Goal: Communication & Community: Answer question/provide support

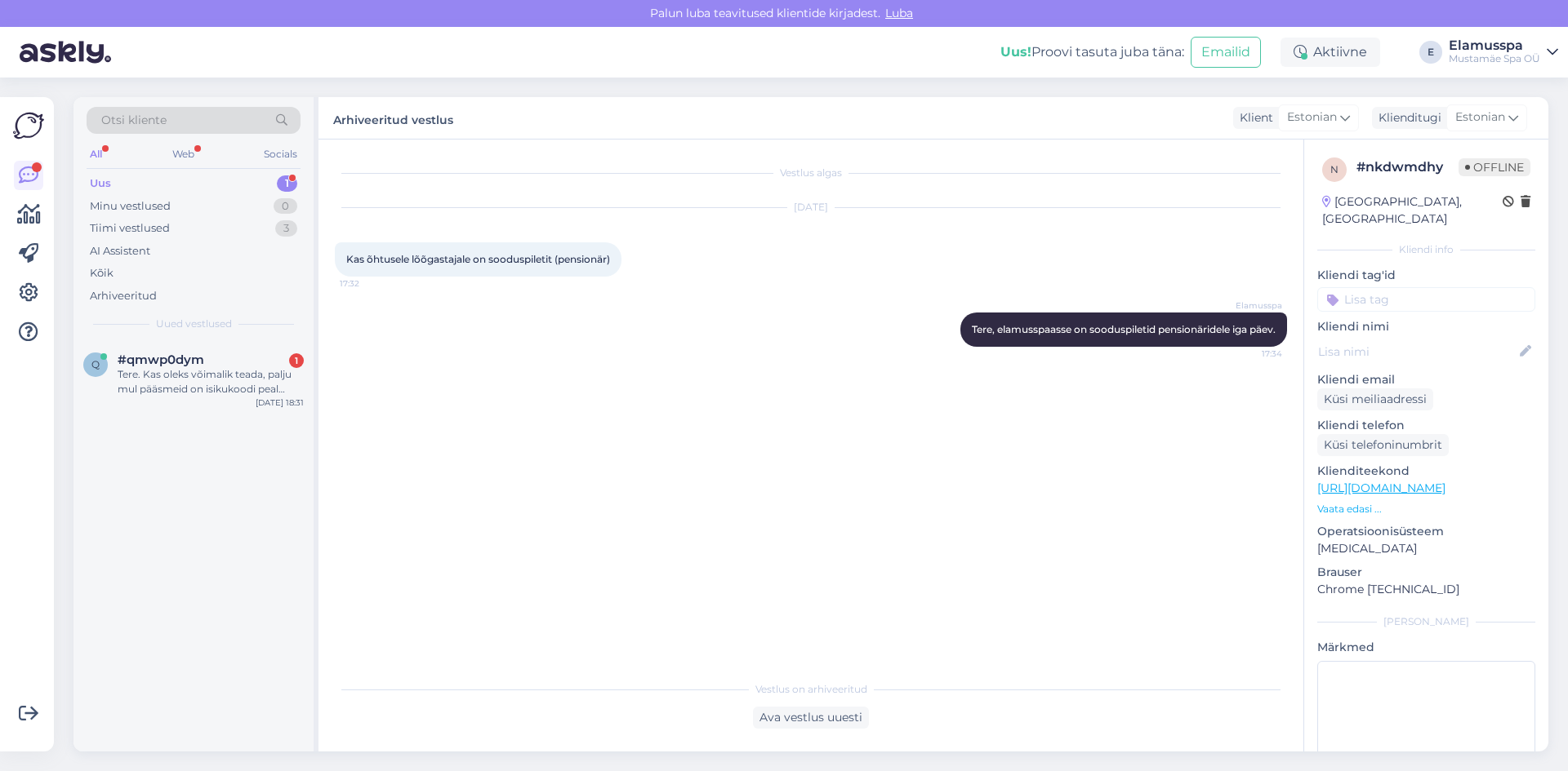
click at [269, 178] on div "Uus 1" at bounding box center [194, 183] width 214 height 23
click at [185, 387] on div "Tere. Kas oleks võimalik teada, palju mul pääsmeid on isikukoodi peal [PERSON_N…" at bounding box center [210, 382] width 186 height 29
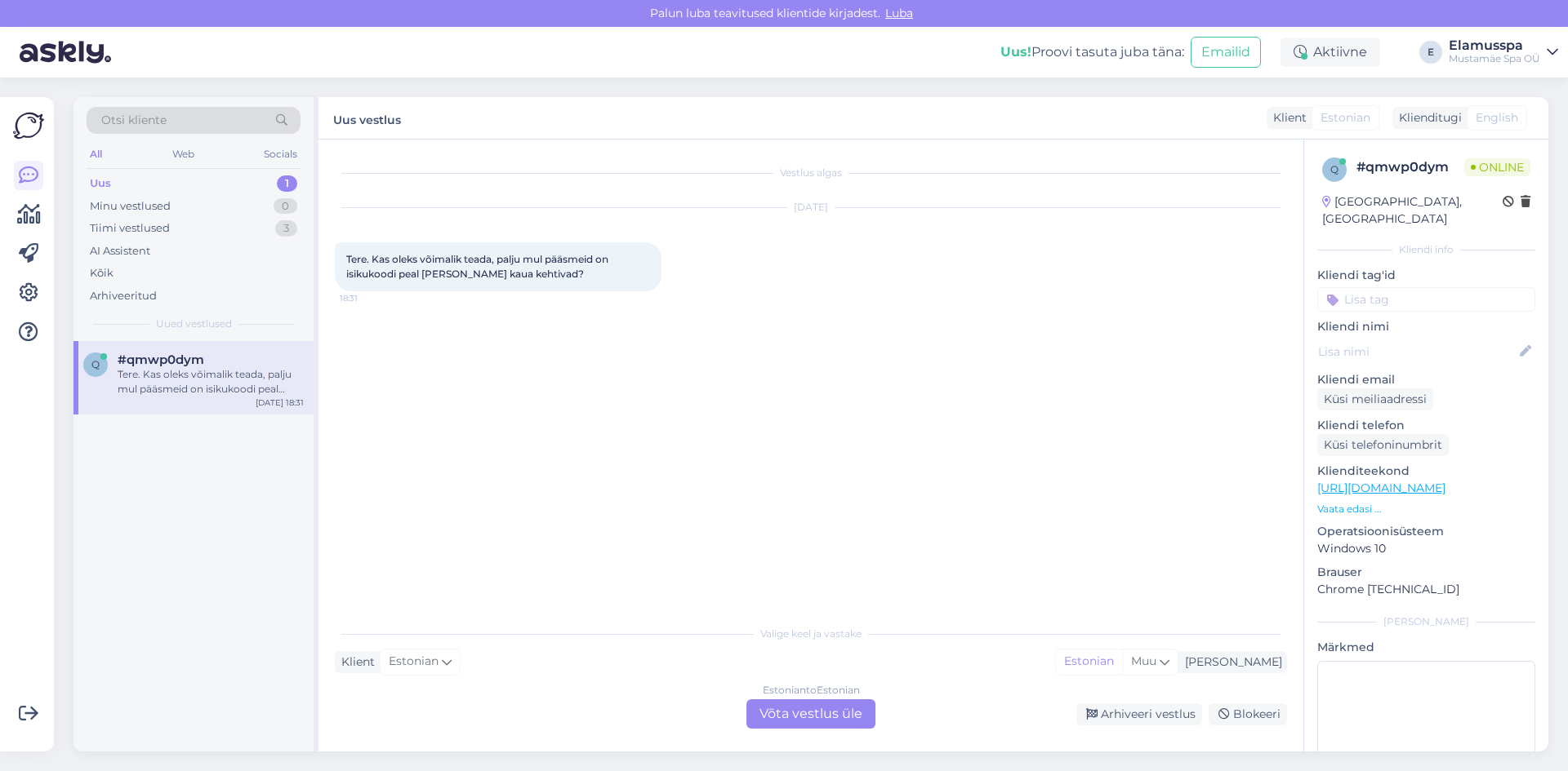
click at [830, 711] on div "Estonian to Estonian Võta vestlus üle" at bounding box center [810, 714] width 129 height 29
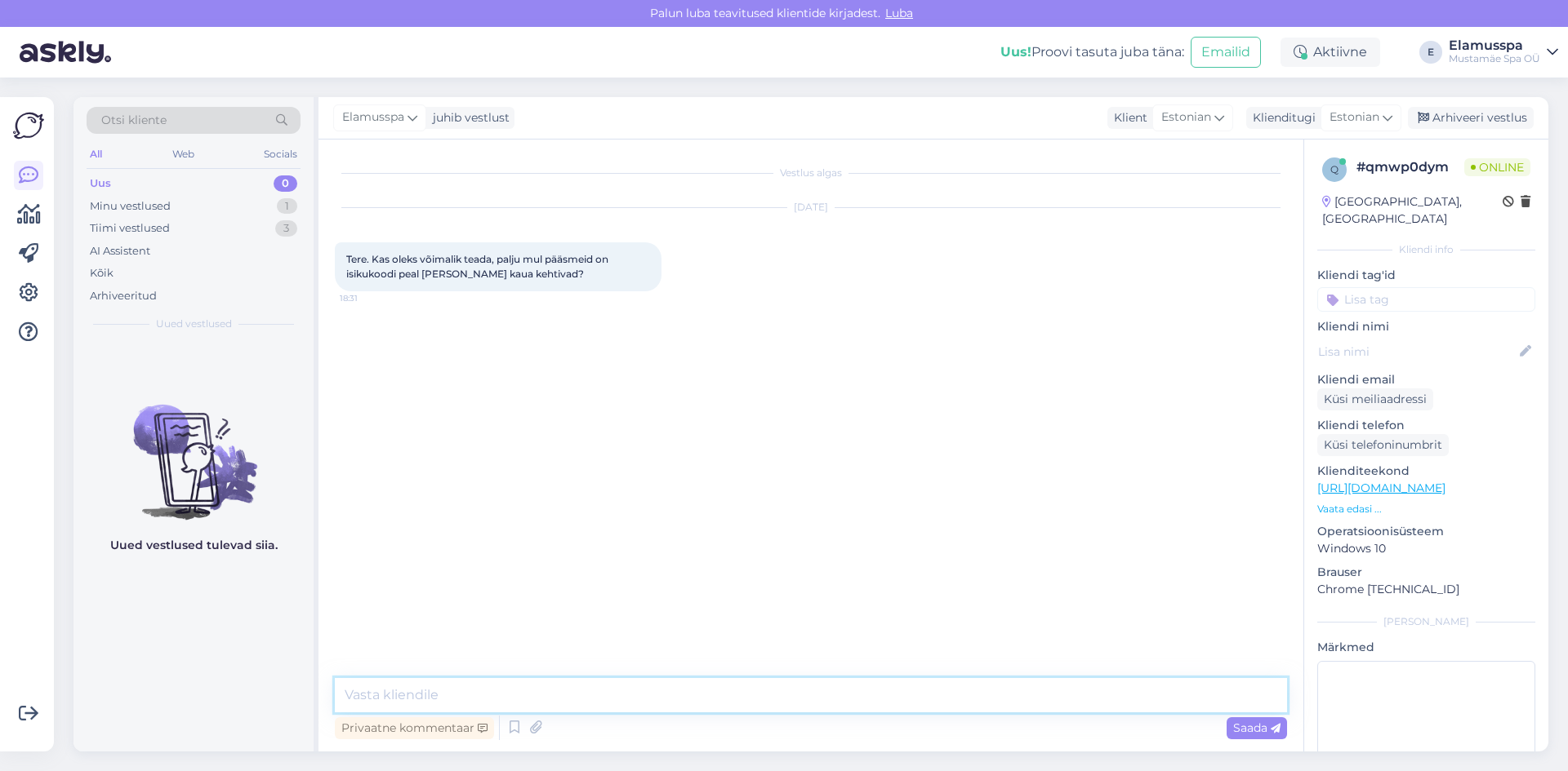
click at [593, 693] on textarea at bounding box center [810, 695] width 952 height 35
click at [385, 697] on textarea "Tere! Palun saatke [PERSON_NAME] isikukood." at bounding box center [810, 695] width 952 height 35
click at [722, 694] on textarea "Tere! Palun saatke [PERSON_NAME] isikukood." at bounding box center [810, 695] width 952 height 35
click at [388, 694] on textarea "Tere! Palun saatke [PERSON_NAME] isikukood." at bounding box center [810, 695] width 952 height 35
click at [813, 699] on textarea "Tere! Jah, on võimalik. Palun saatke [PERSON_NAME] isikukood." at bounding box center [810, 695] width 952 height 35
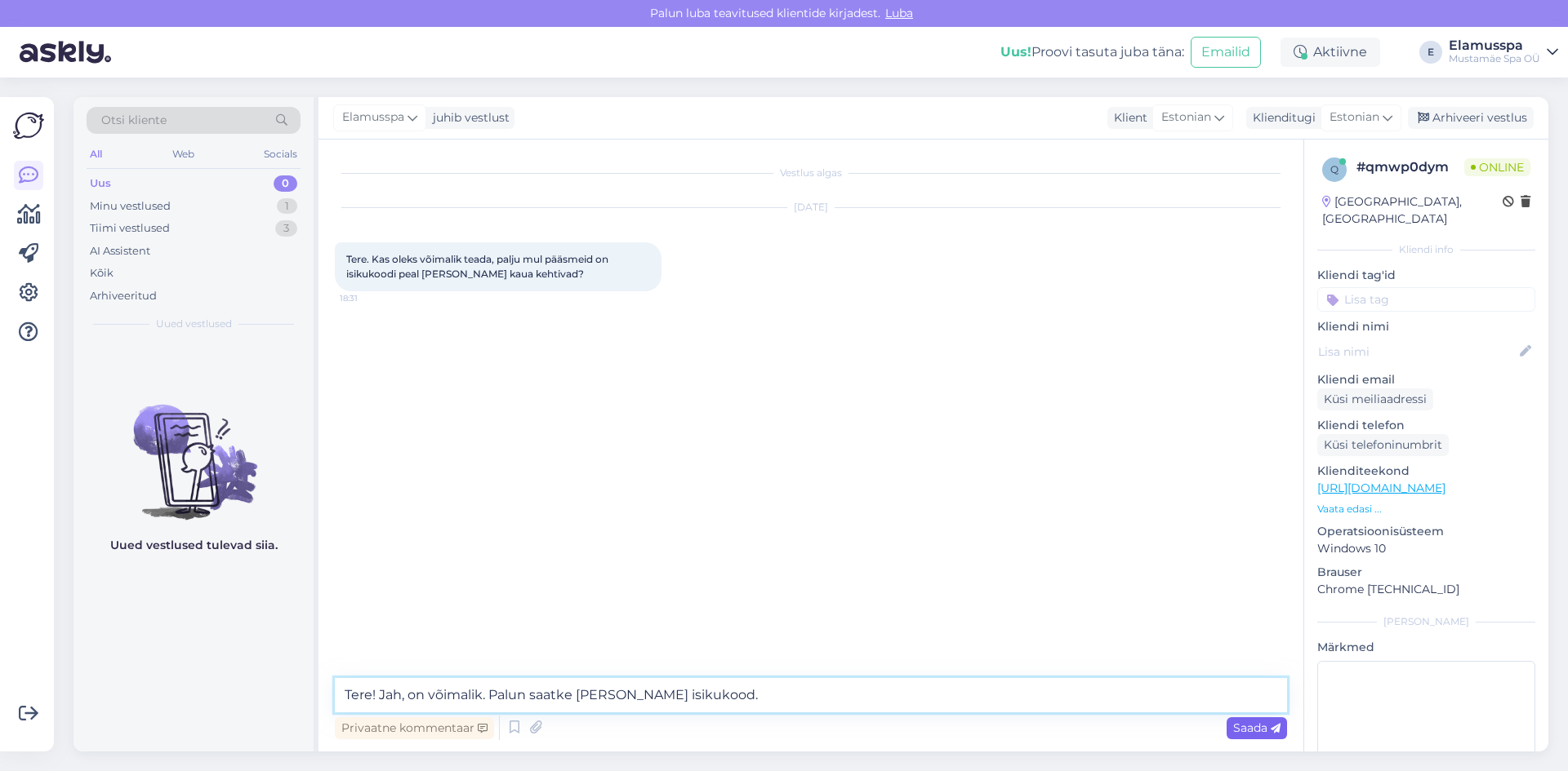
type textarea "Tere! Jah, on võimalik. Palun saatke [PERSON_NAME] isikukood."
click at [1259, 728] on span "Saada" at bounding box center [1257, 727] width 47 height 14
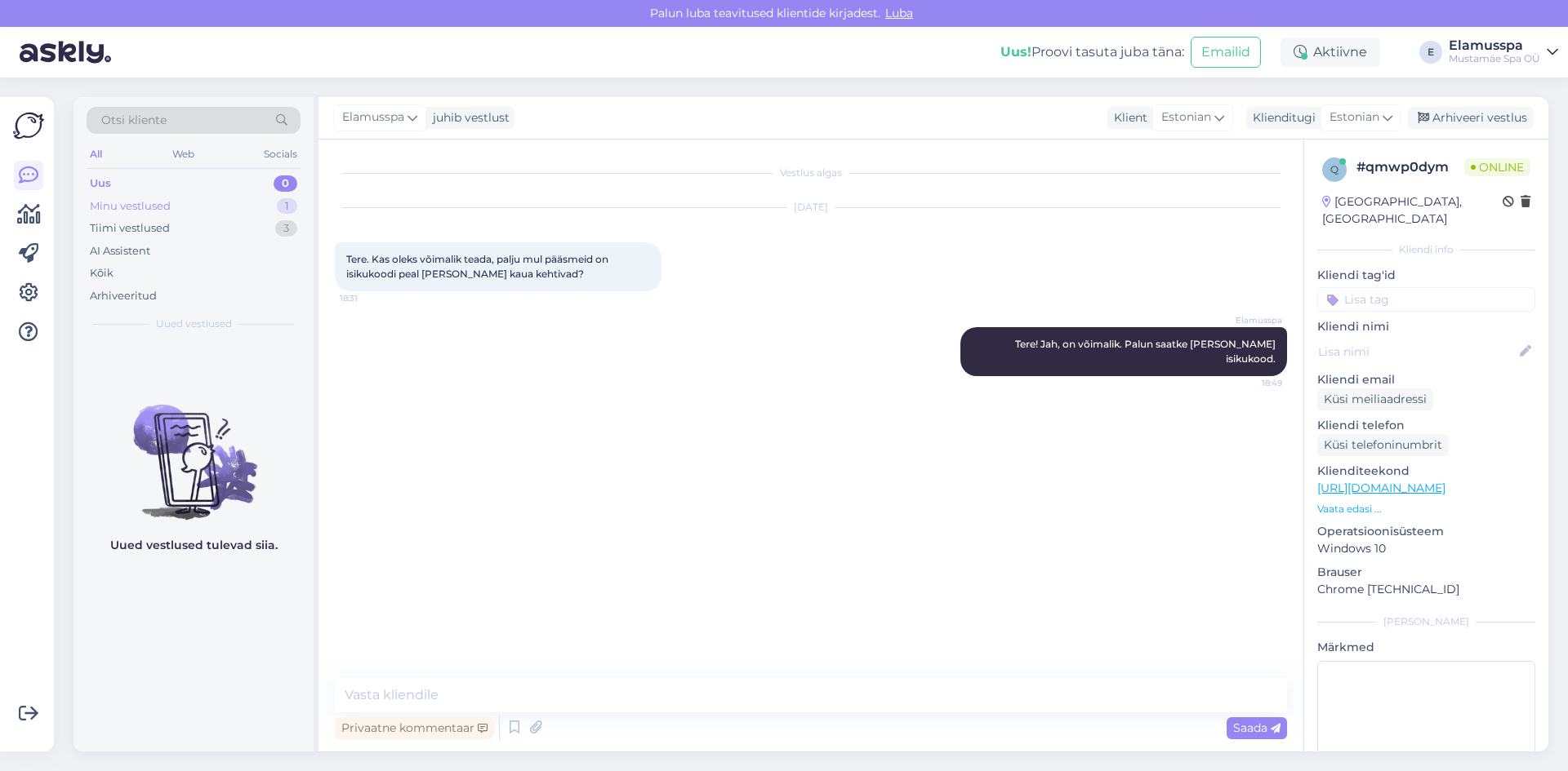
click at [188, 200] on div "Minu vestlused 1" at bounding box center [194, 206] width 214 height 23
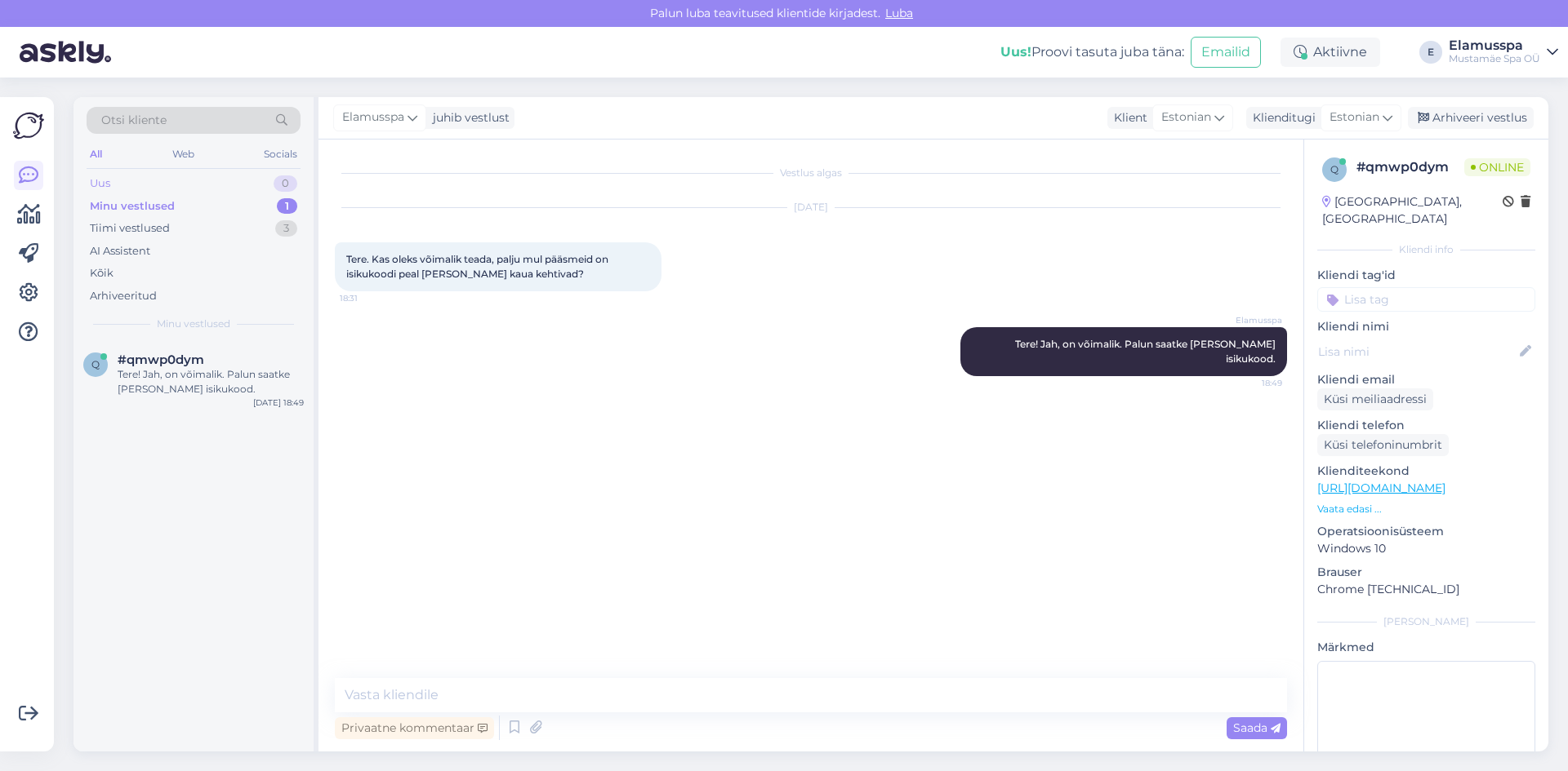
click at [175, 190] on div "Uus 0" at bounding box center [194, 183] width 214 height 23
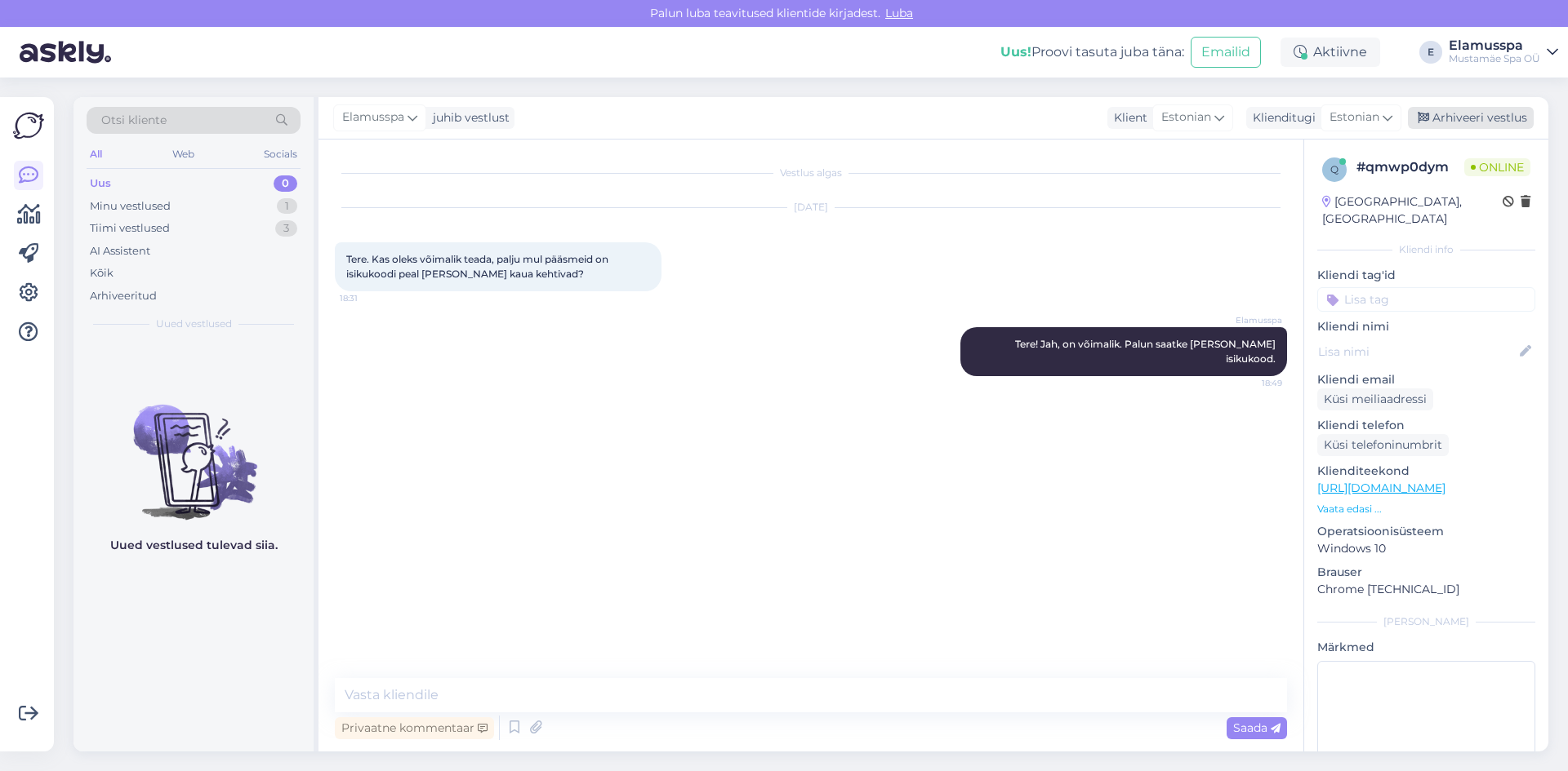
click at [1492, 117] on div "Arhiveeri vestlus" at bounding box center [1470, 118] width 126 height 22
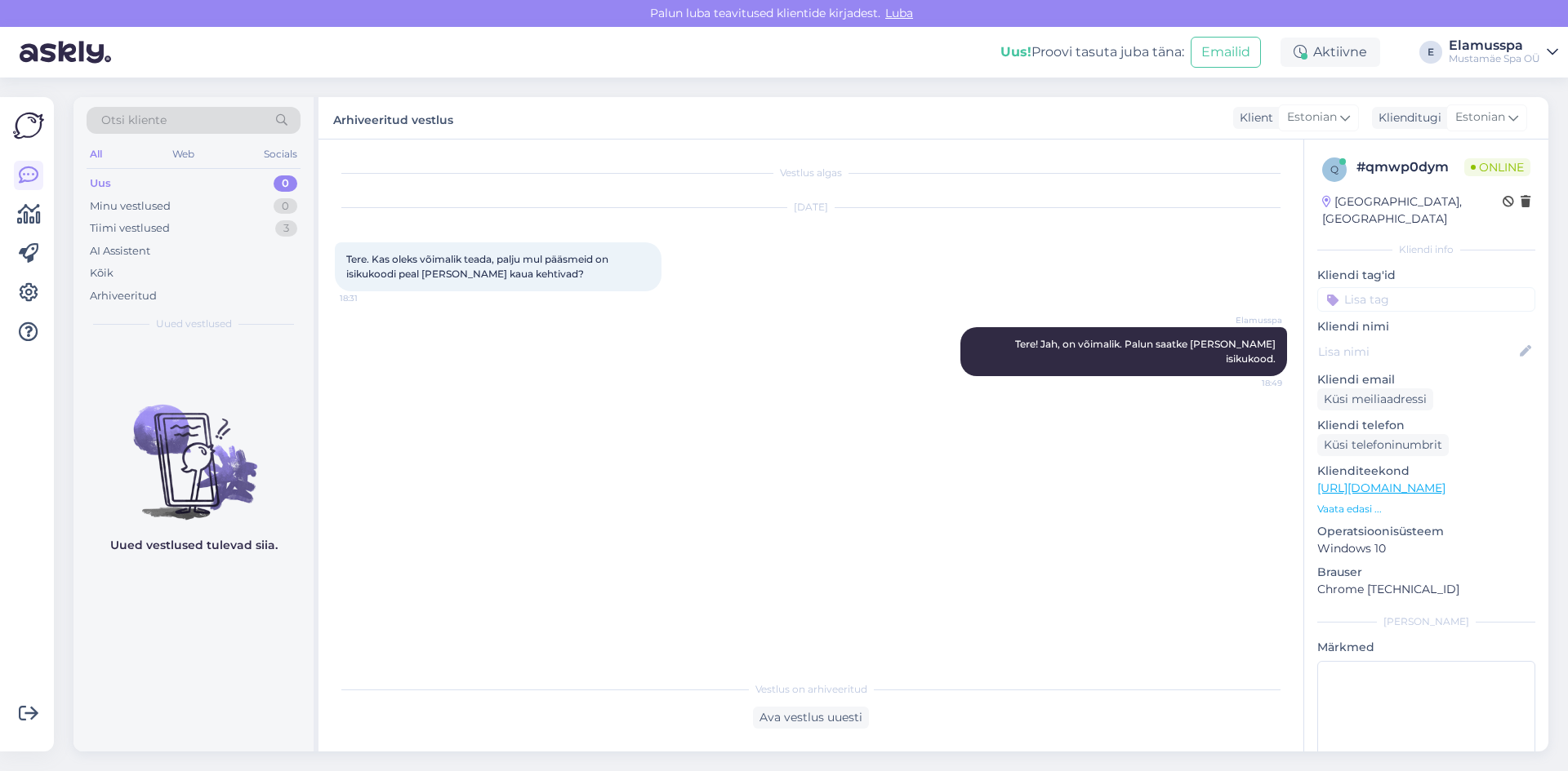
click at [199, 185] on div "Uus 0" at bounding box center [194, 183] width 214 height 23
click at [212, 211] on div "Minu vestlused 0" at bounding box center [194, 206] width 214 height 23
click at [221, 184] on div "Uus 0" at bounding box center [194, 183] width 214 height 23
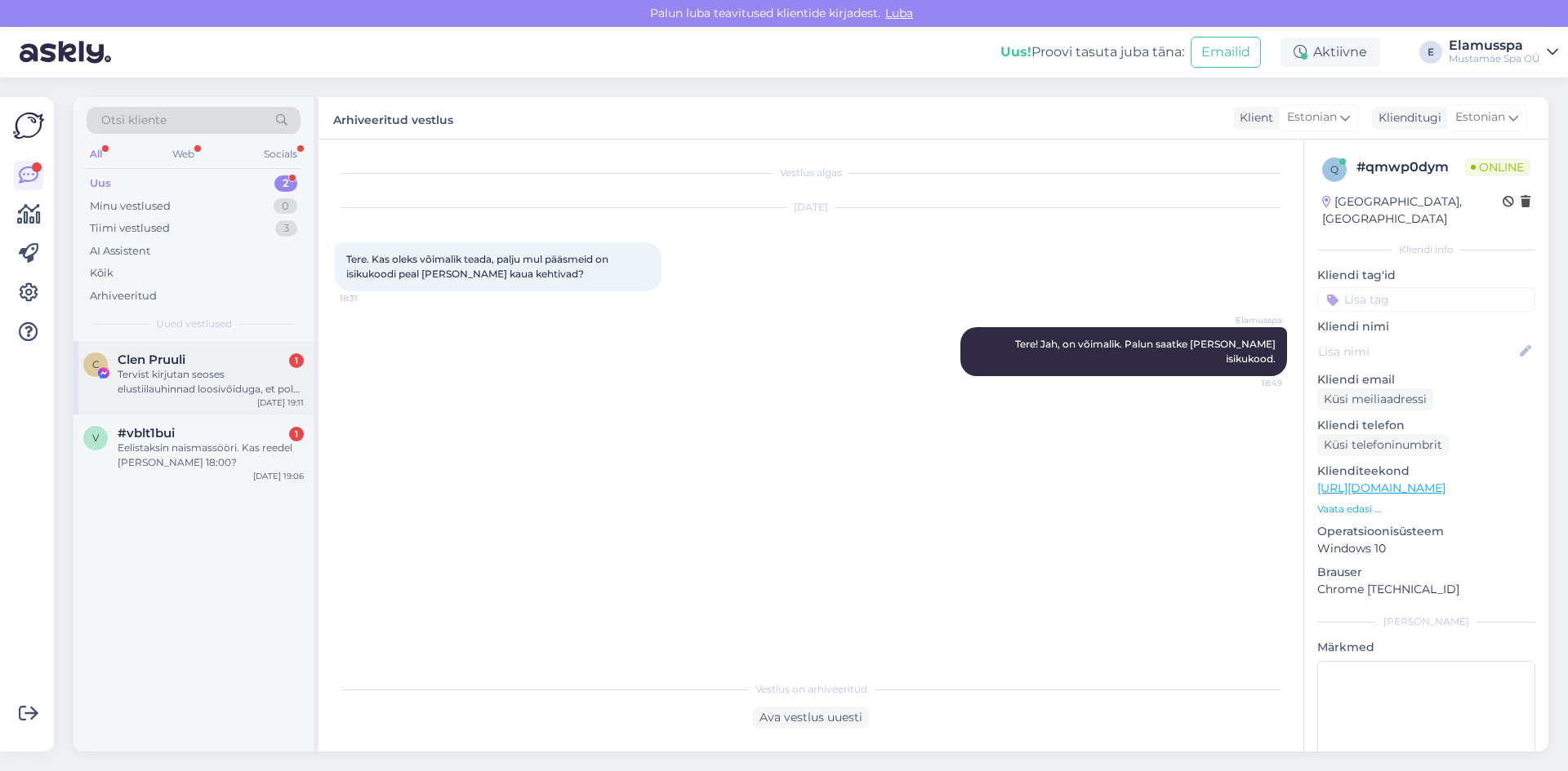
click at [169, 380] on div "Tervist kirjutan seoses elustiilauhinnad loosivõiduga, et pole endiselt infot p…" at bounding box center [210, 382] width 186 height 29
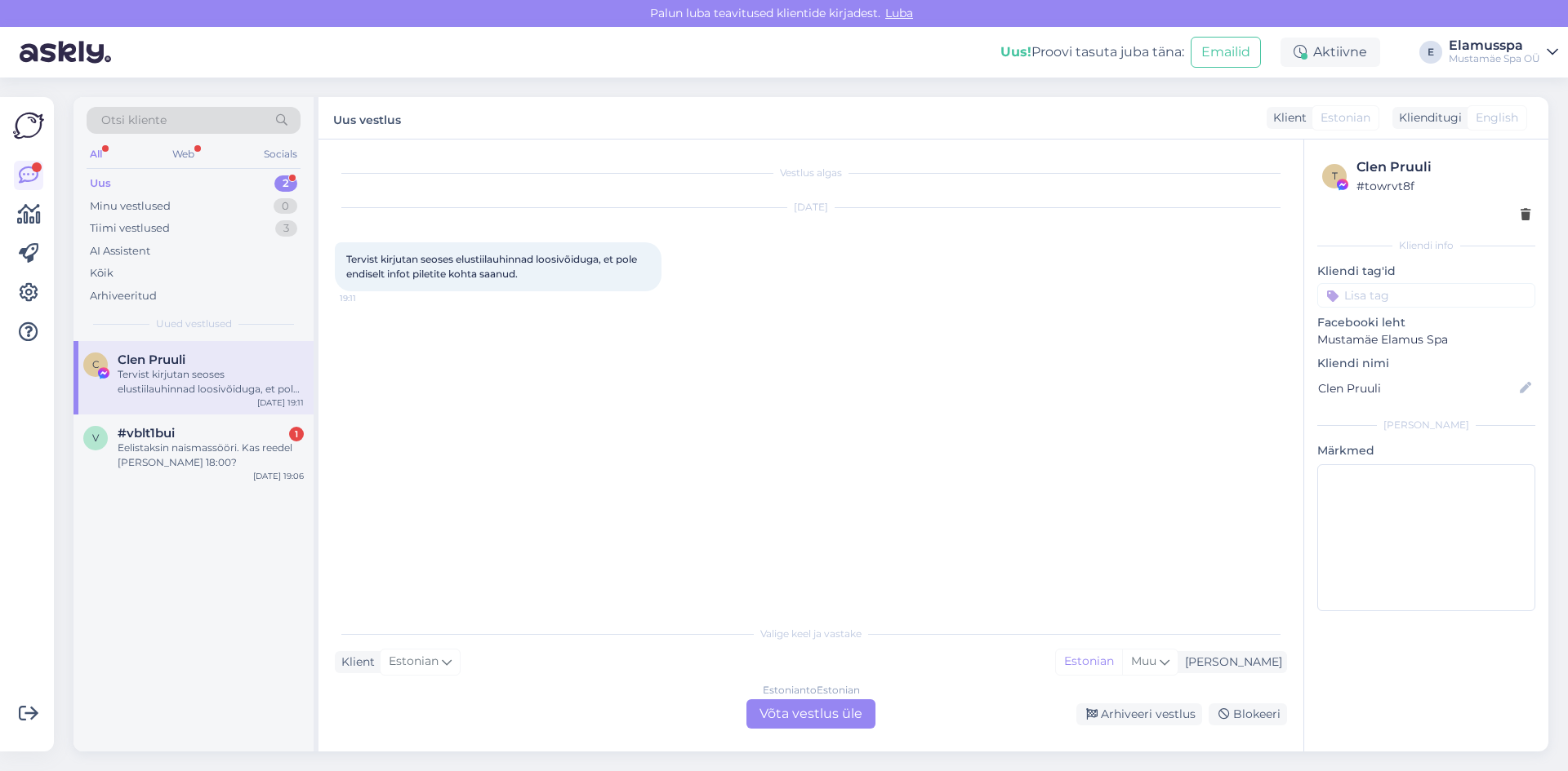
click at [795, 697] on div "Estonian to Estonian" at bounding box center [811, 690] width 97 height 14
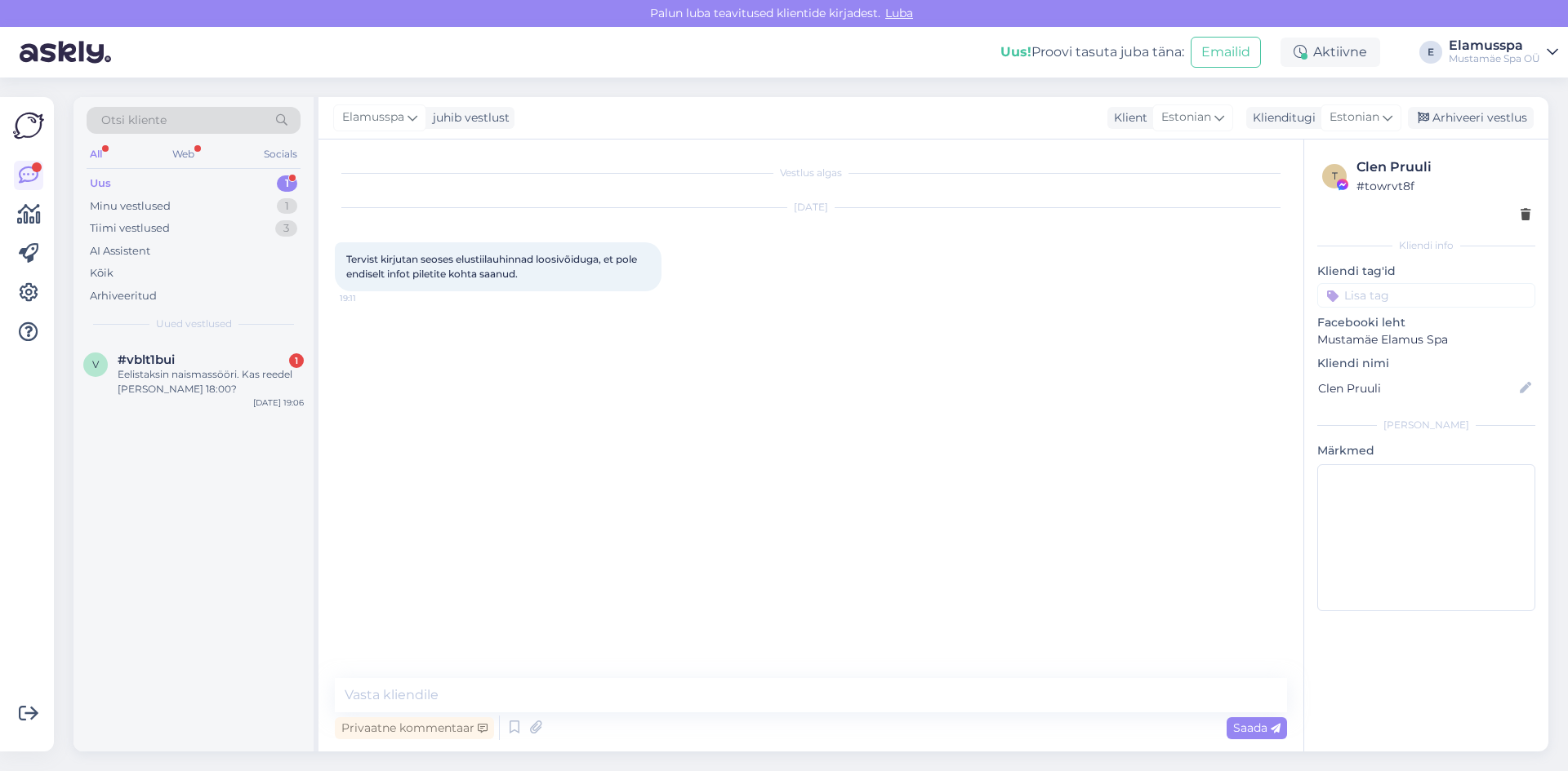
click at [406, 104] on div "Elamusspa juhib vestlust Klient Estonian Klienditugi Estonian Arhiveeri vestlus" at bounding box center [933, 118] width 1230 height 42
click at [401, 113] on span "Elamusspa" at bounding box center [373, 117] width 62 height 18
click at [453, 231] on div "[PERSON_NAME]" at bounding box center [423, 230] width 141 height 19
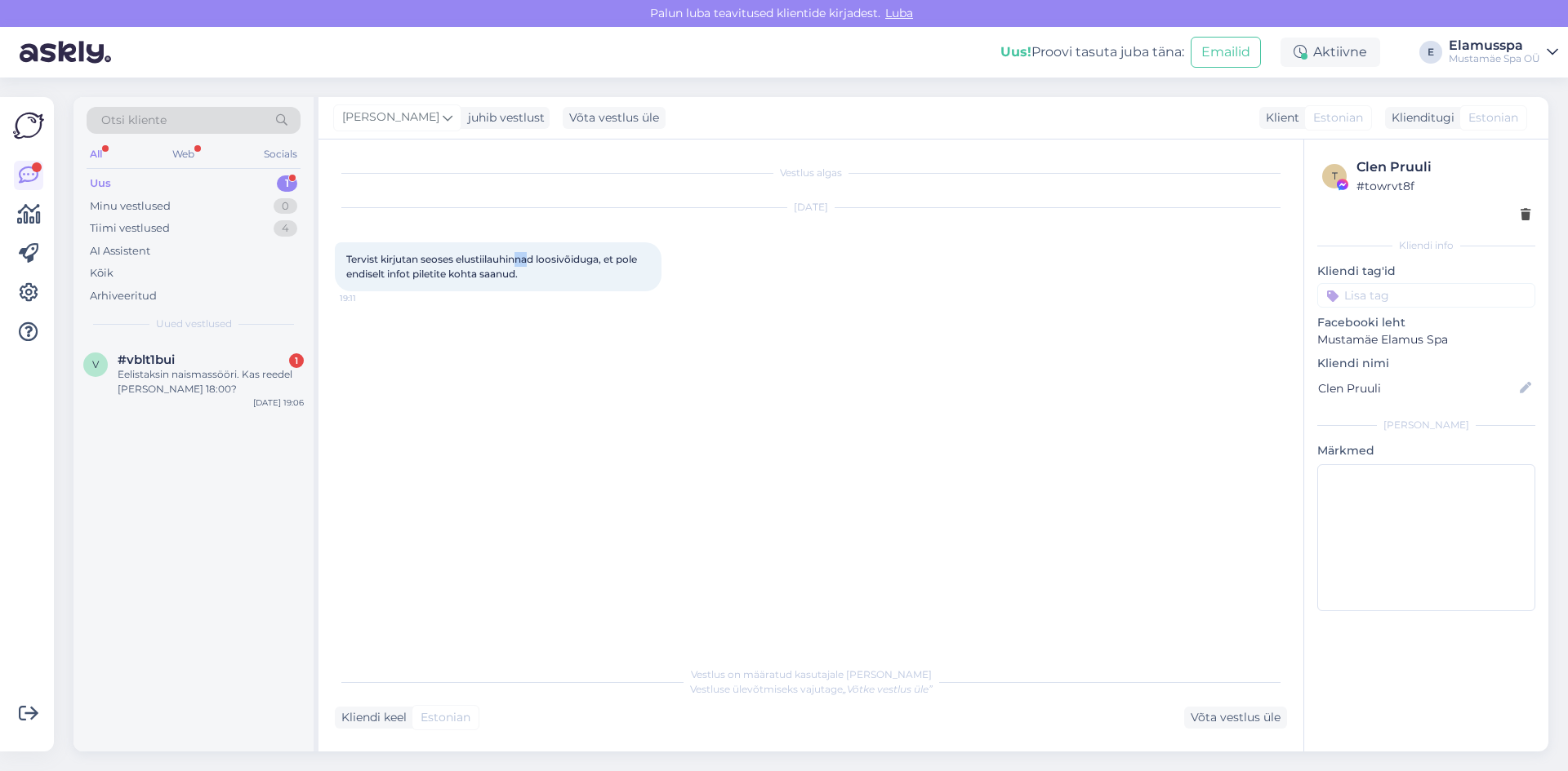
click at [521, 261] on span "Tervist kirjutan seoses elustiilauhinnad loosivõiduga, et pole endiselt infot p…" at bounding box center [493, 266] width 293 height 27
click at [532, 281] on div "Tervist kirjutan seoses elustiilauhinnad loosivõiduga, et pole endiselt infot p…" at bounding box center [497, 267] width 326 height 49
drag, startPoint x: 524, startPoint y: 276, endPoint x: 345, endPoint y: 265, distance: 179.3
click at [345, 265] on div "Tervist kirjutan seoses elustiilauhinnad loosivõiduga, et pole endiselt infot p…" at bounding box center [497, 267] width 326 height 49
click at [344, 263] on div "Tervist kirjutan seoses elustiilauhinnad loosivõiduga, et pole endiselt infot p…" at bounding box center [497, 267] width 326 height 49
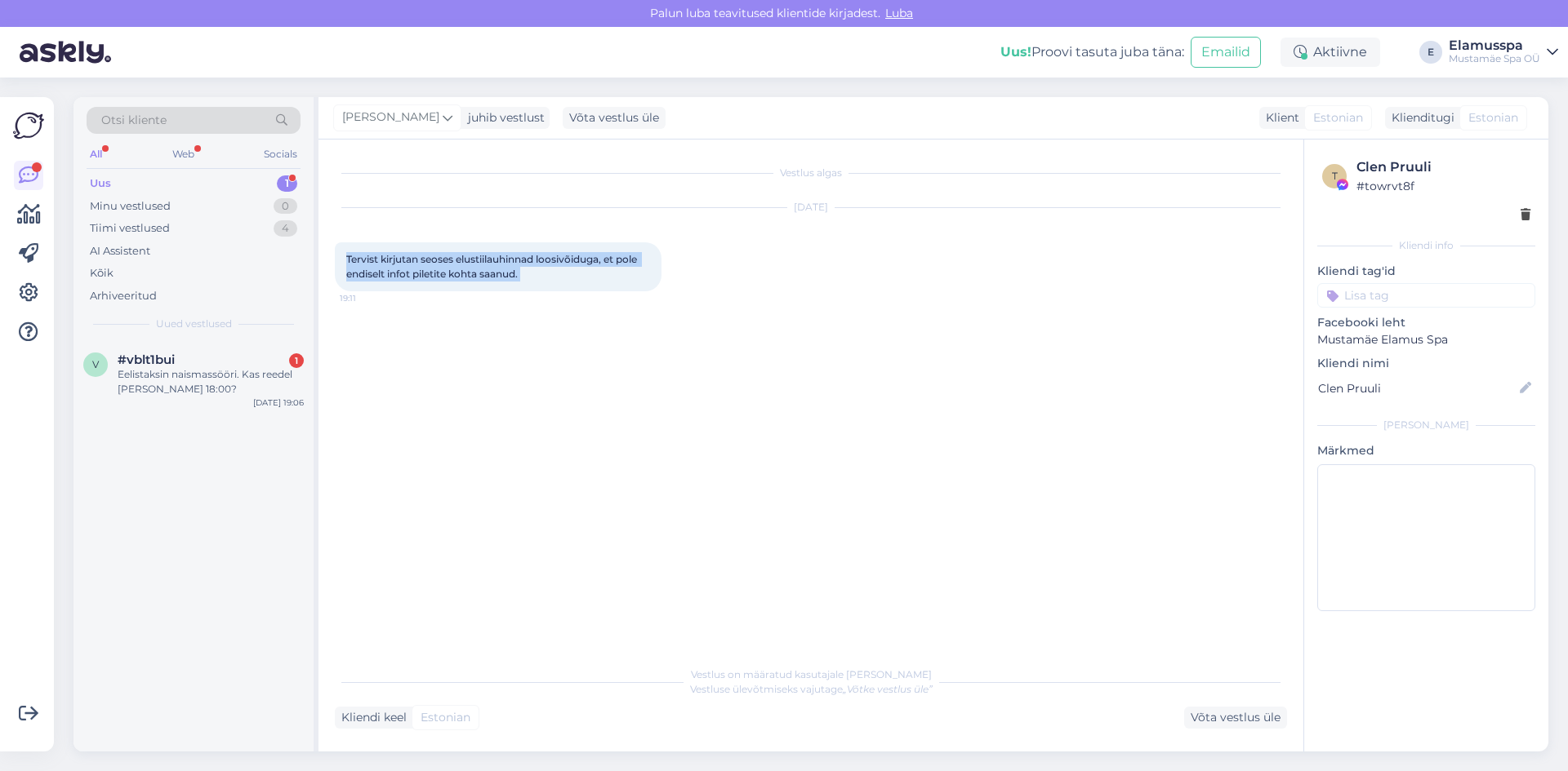
drag, startPoint x: 344, startPoint y: 263, endPoint x: 540, endPoint y: 288, distance: 197.6
click at [540, 288] on div "Tervist kirjutan seoses elustiilauhinnad loosivõiduga, et pole endiselt infot p…" at bounding box center [497, 267] width 326 height 49
click at [224, 371] on div "Eelistaksin naismassööri. Kas reedel [PERSON_NAME] 18:00?" at bounding box center [210, 382] width 186 height 29
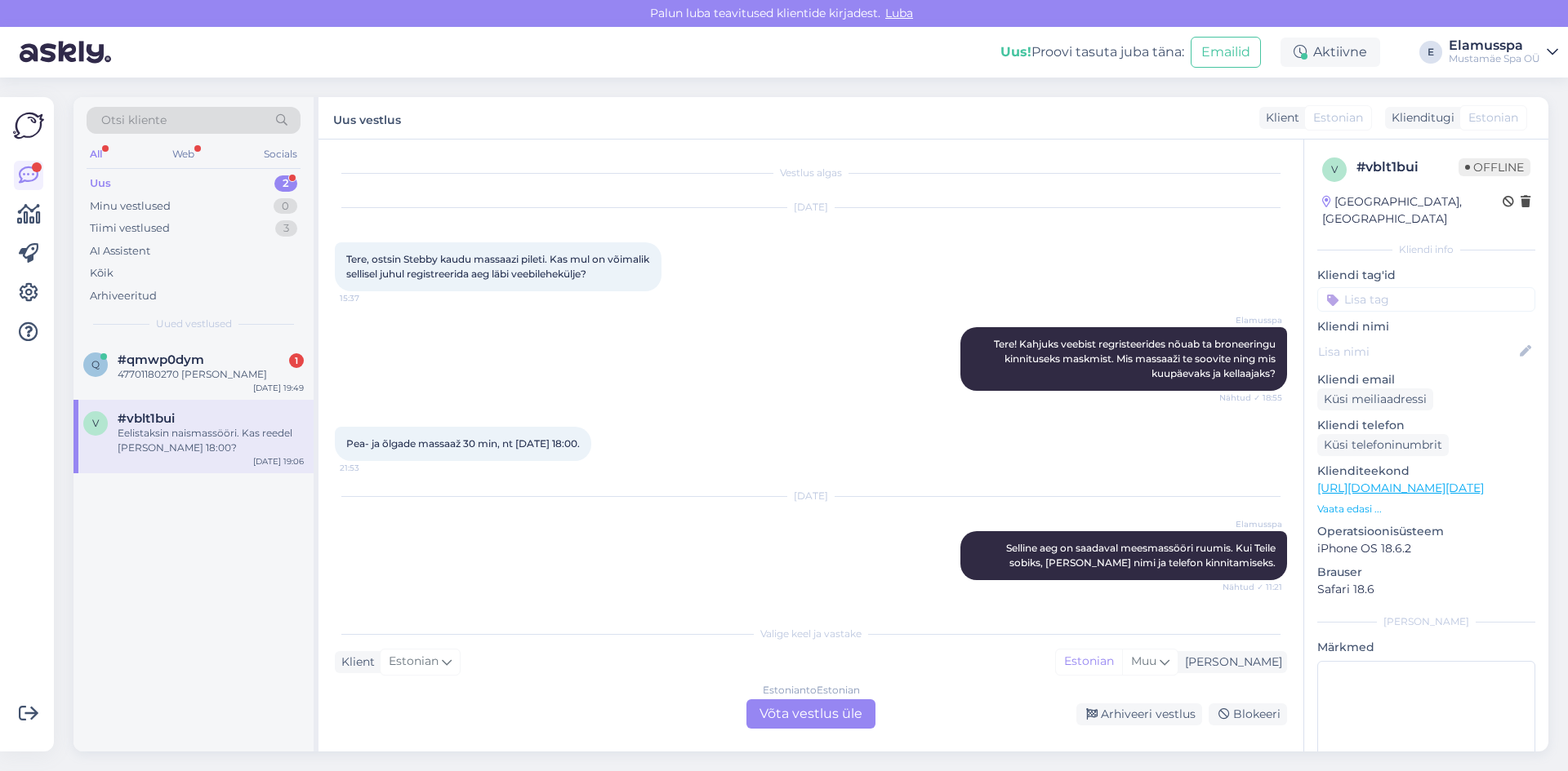
scroll to position [66, 0]
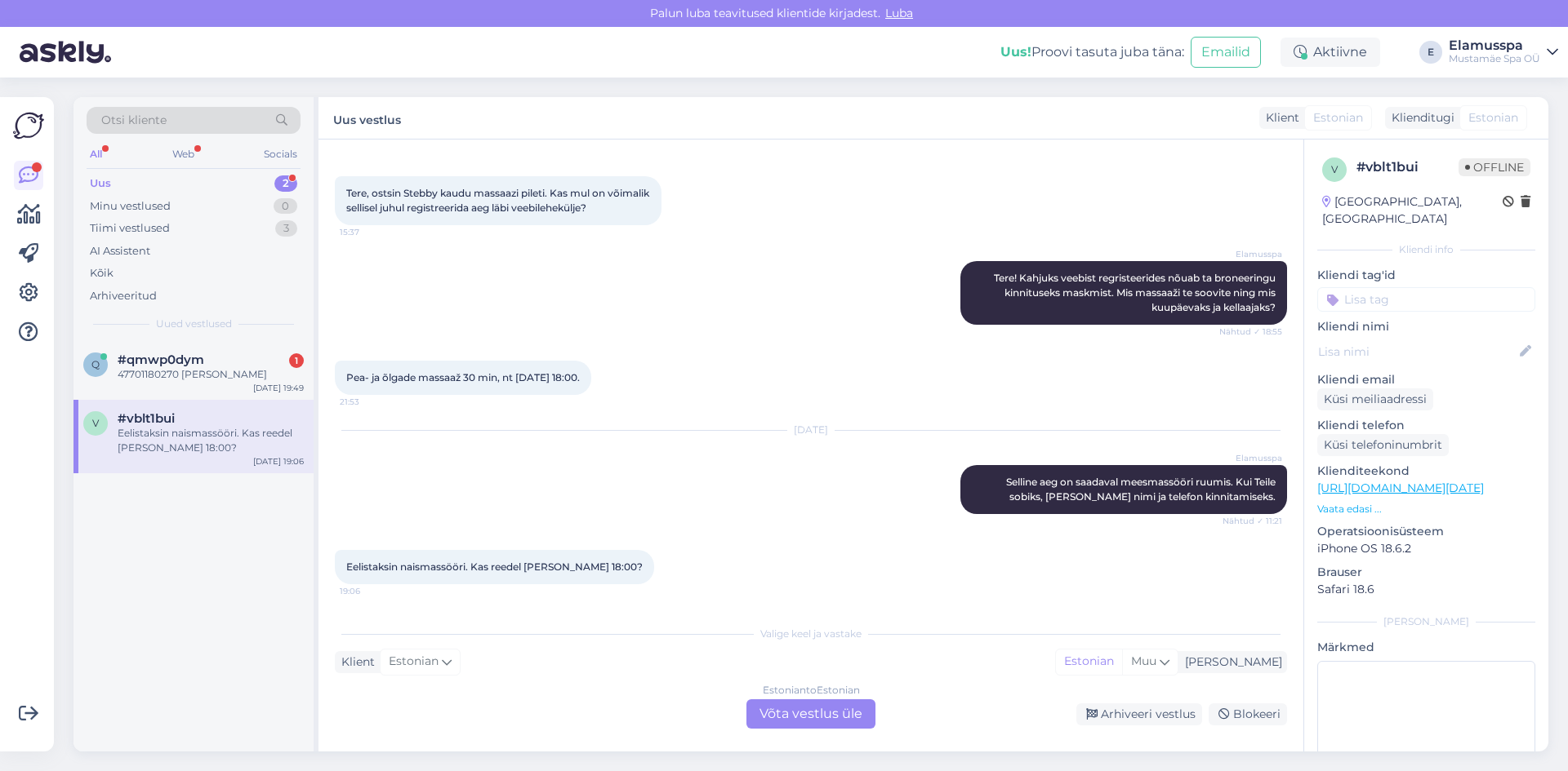
click at [814, 715] on div "Estonian to Estonian Võta vestlus üle" at bounding box center [810, 714] width 129 height 29
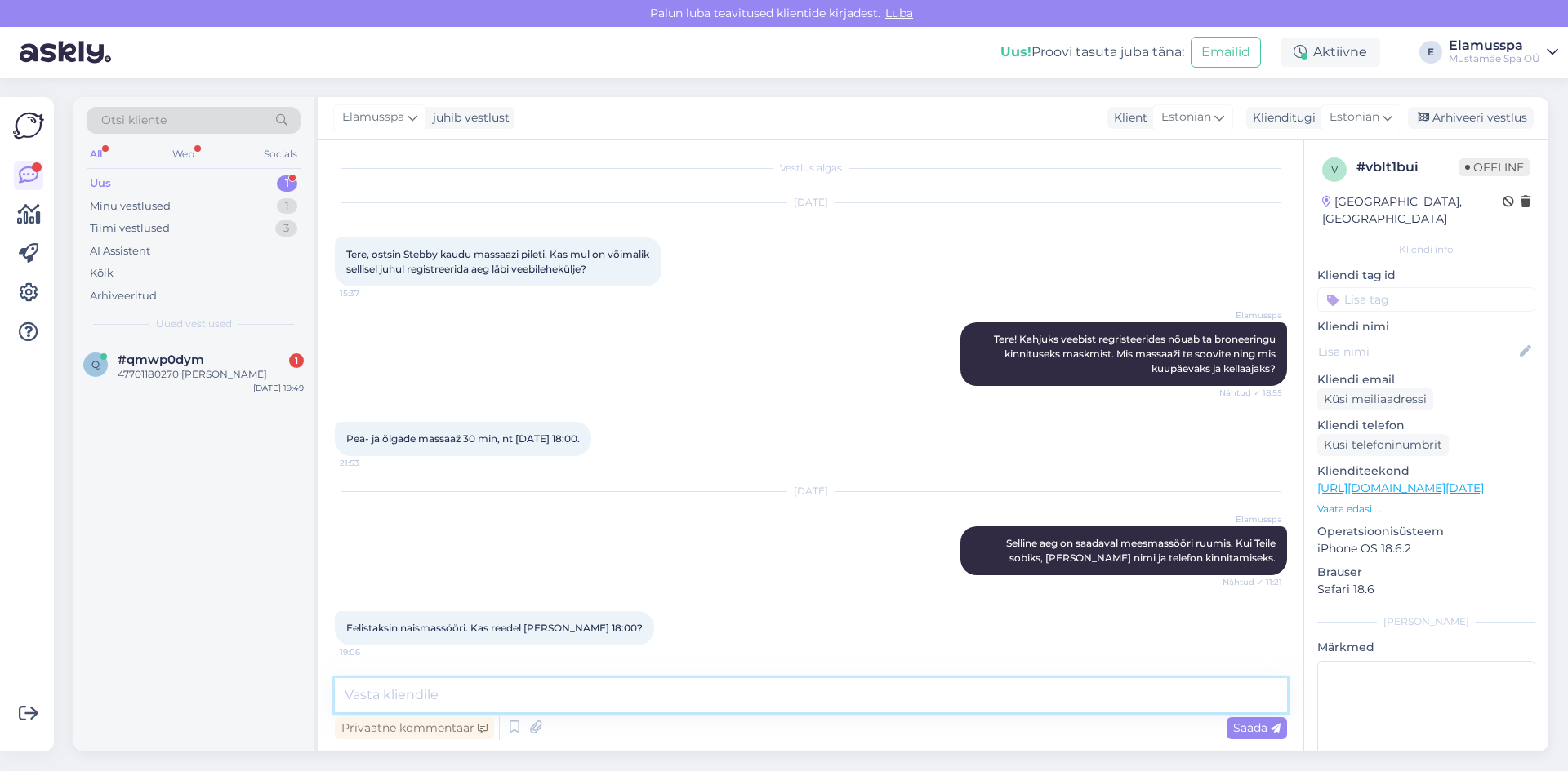
click at [776, 706] on textarea at bounding box center [810, 695] width 952 height 35
type textarea "Tere!"
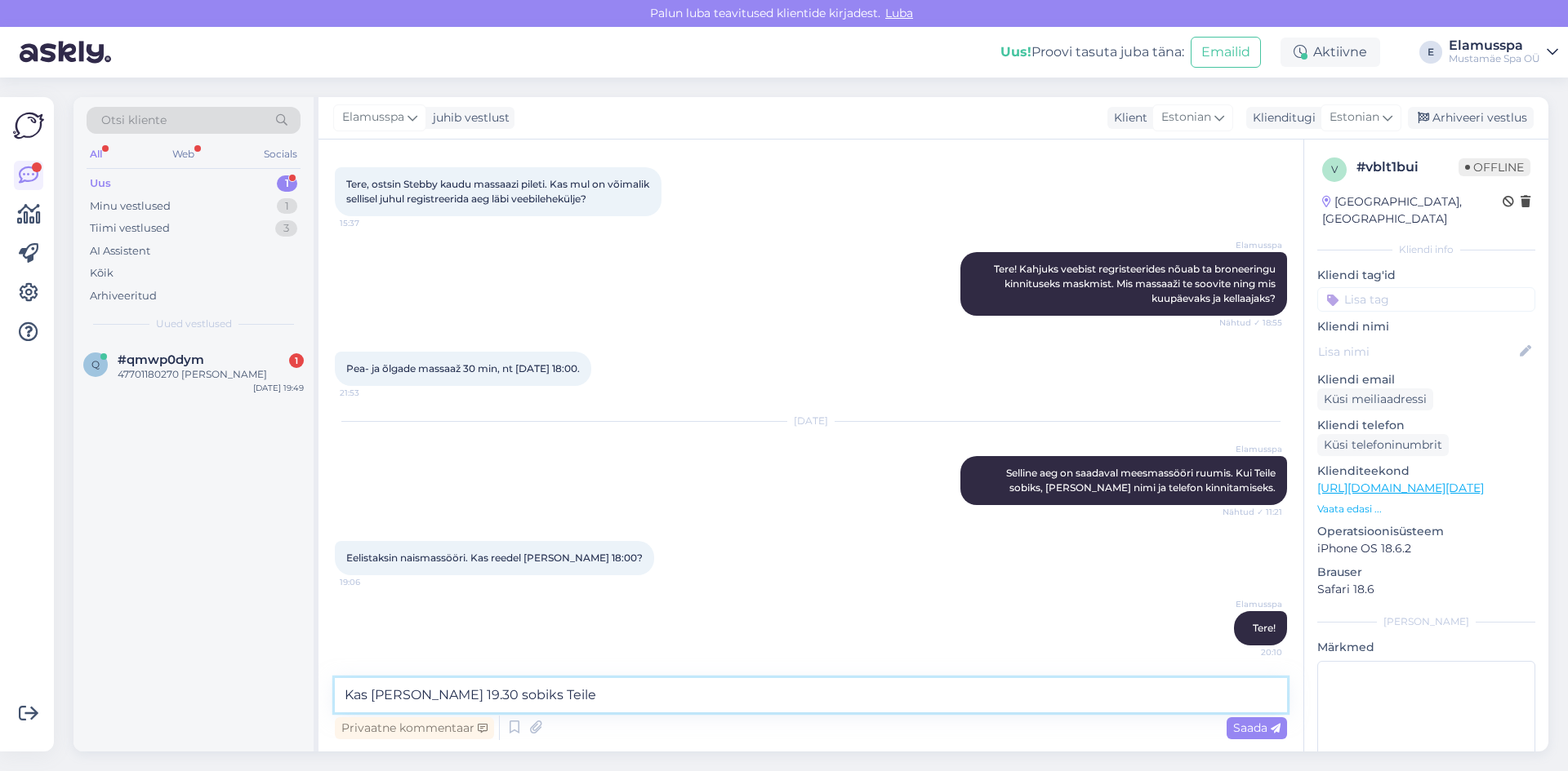
type textarea "Kas [PERSON_NAME] 19.30 sobiks Teile?"
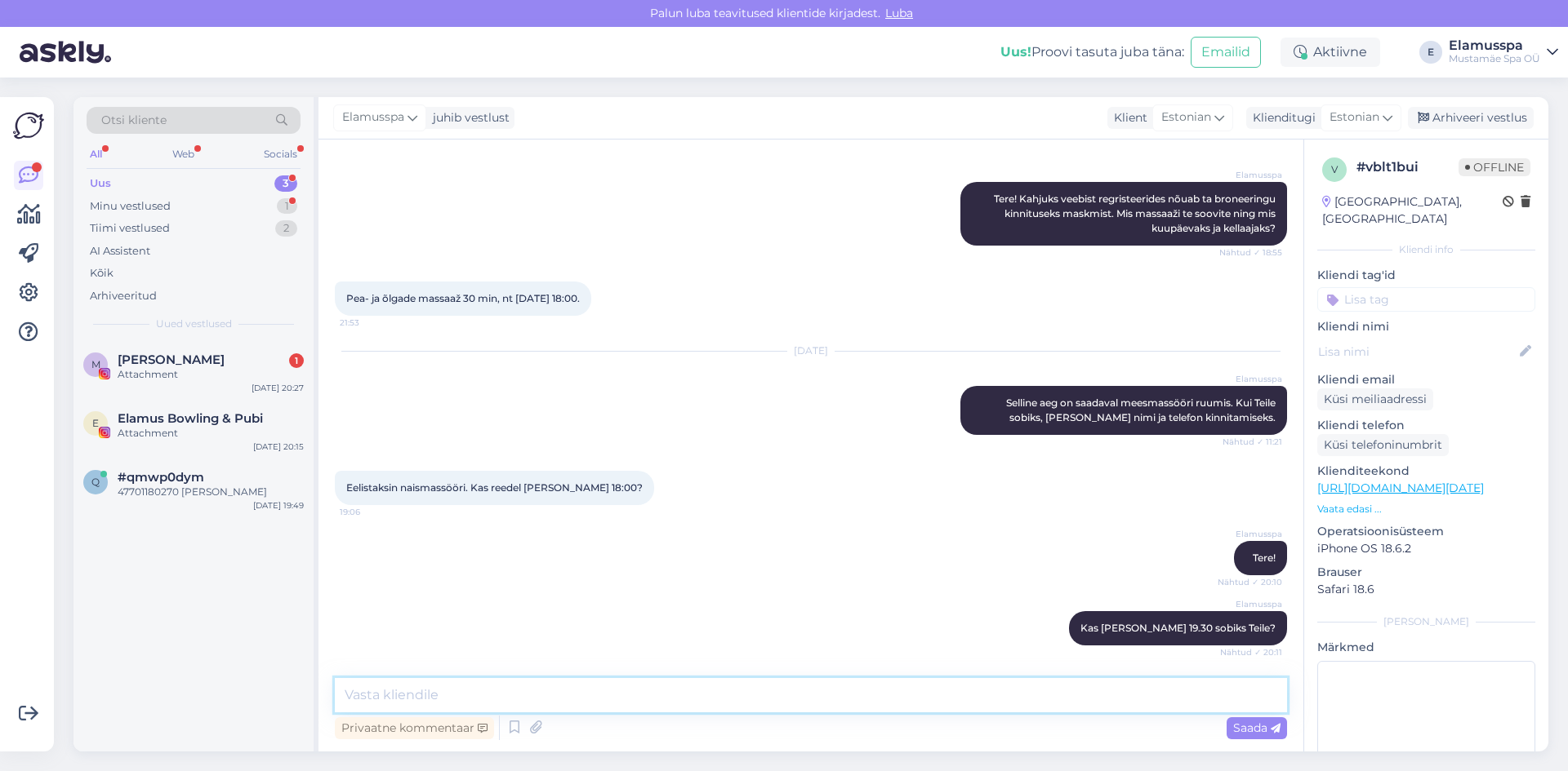
scroll to position [216, 0]
